Goal: Understand process/instructions: Understand process/instructions

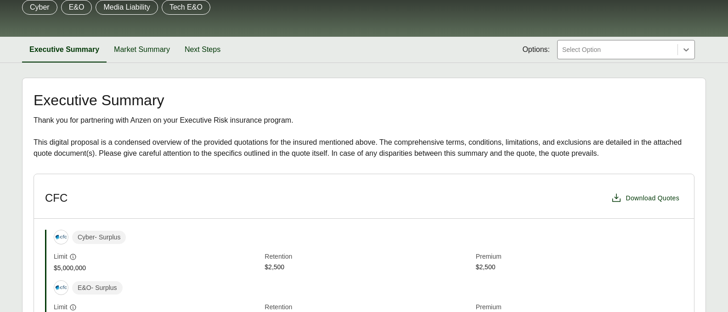
scroll to position [46, 0]
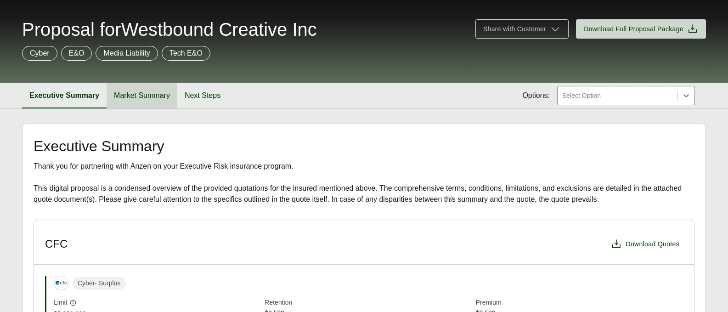
click at [140, 92] on button "Market Summary" at bounding box center [141, 96] width 71 height 26
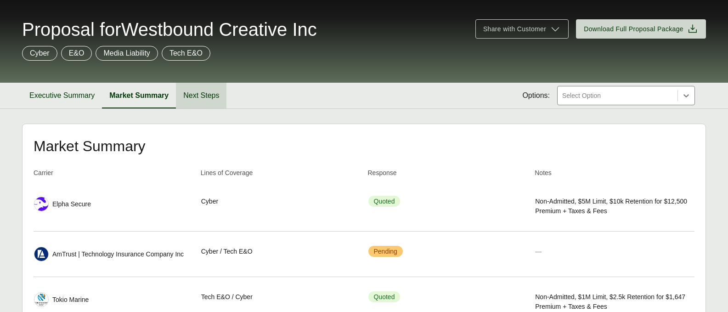
click at [198, 95] on button "Next Steps" at bounding box center [201, 96] width 50 height 26
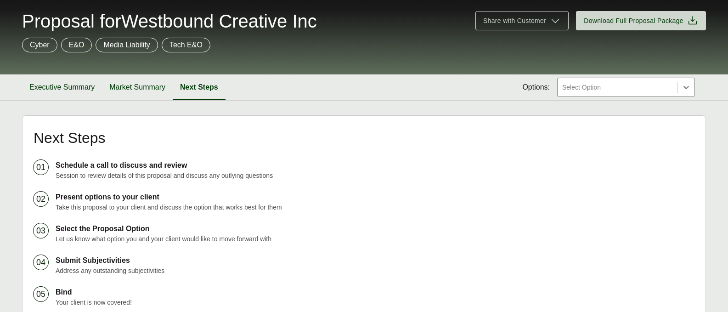
scroll to position [54, 0]
click at [661, 89] on div at bounding box center [617, 87] width 112 height 11
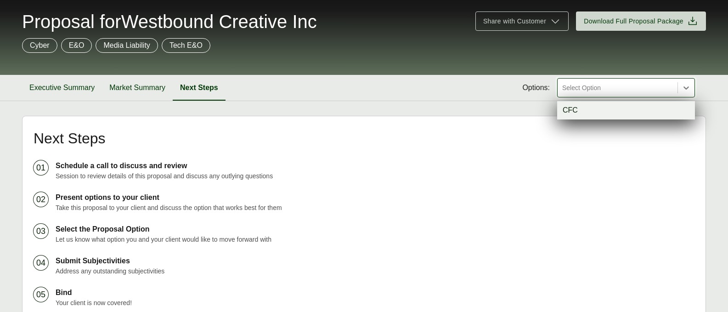
click at [424, 191] on ol "01 Schedule a call to discuss and review Session to review details of this prop…" at bounding box center [364, 233] width 661 height 147
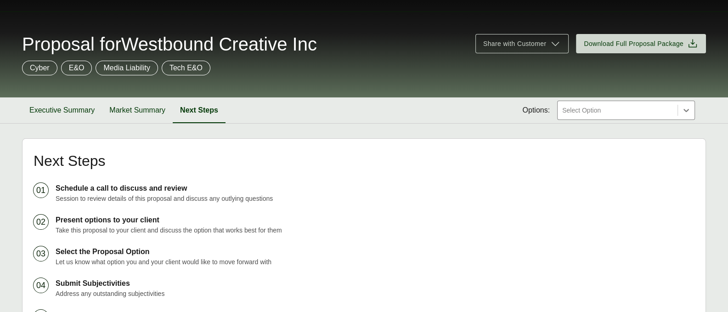
scroll to position [0, 0]
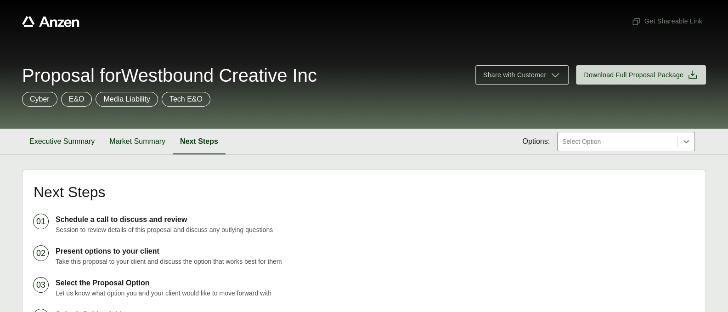
click at [41, 102] on p "Cyber" at bounding box center [40, 99] width 20 height 11
click at [72, 142] on button "Executive Summary" at bounding box center [62, 142] width 80 height 26
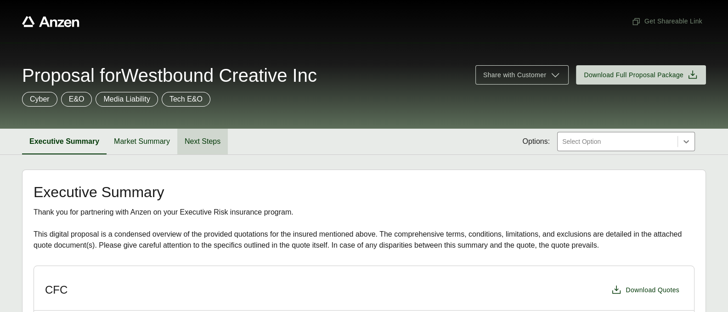
click at [216, 141] on button "Next Steps" at bounding box center [202, 142] width 50 height 26
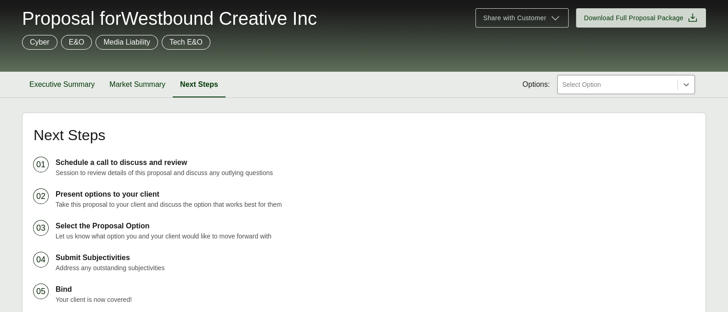
scroll to position [138, 0]
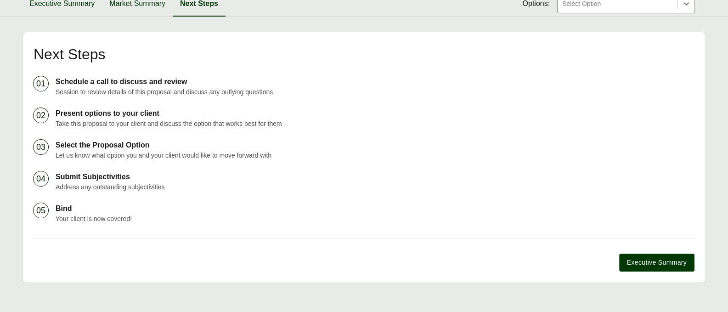
click at [601, 12] on div "Select Option" at bounding box center [617, 3] width 120 height 18
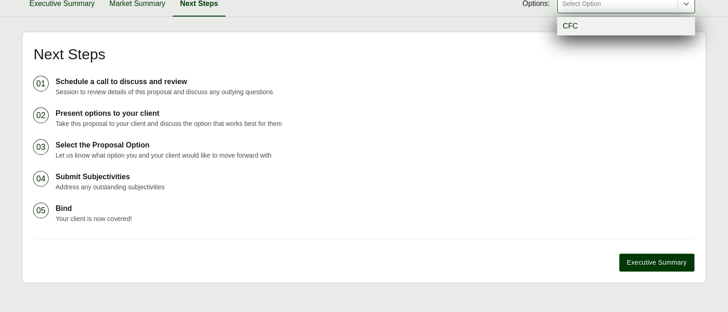
click at [420, 87] on p "Schedule a call to discuss and review" at bounding box center [375, 81] width 638 height 11
